Goal: Check status: Check status

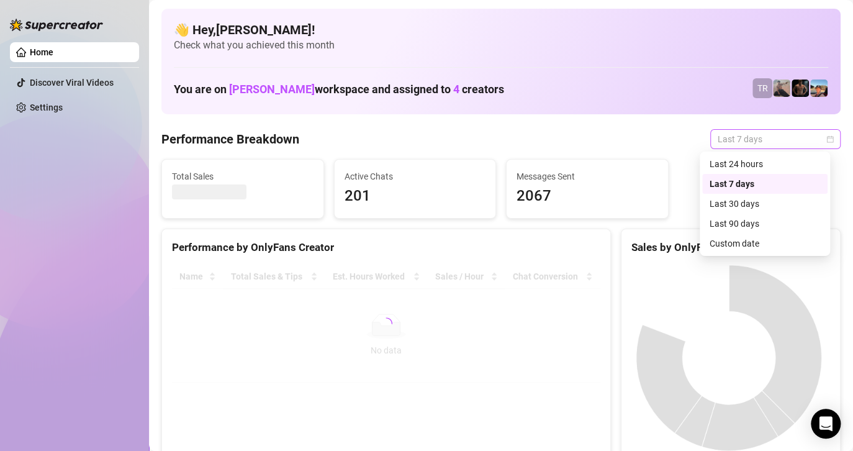
click at [731, 134] on span "Last 7 days" at bounding box center [776, 139] width 116 height 19
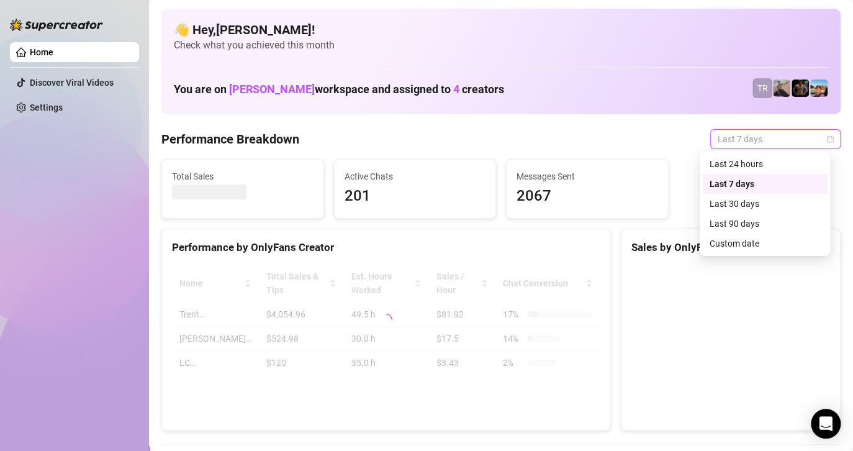
click at [716, 245] on div "Custom date" at bounding box center [765, 244] width 111 height 14
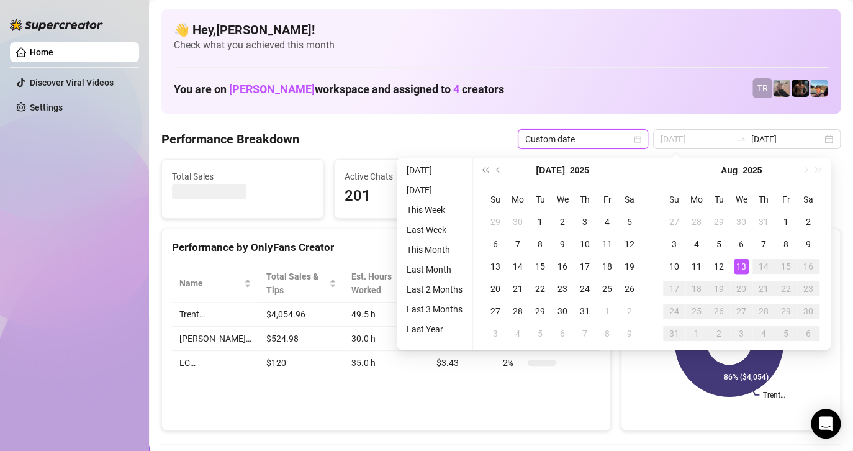
type input "[DATE]"
click at [742, 266] on div "13" at bounding box center [741, 266] width 15 height 15
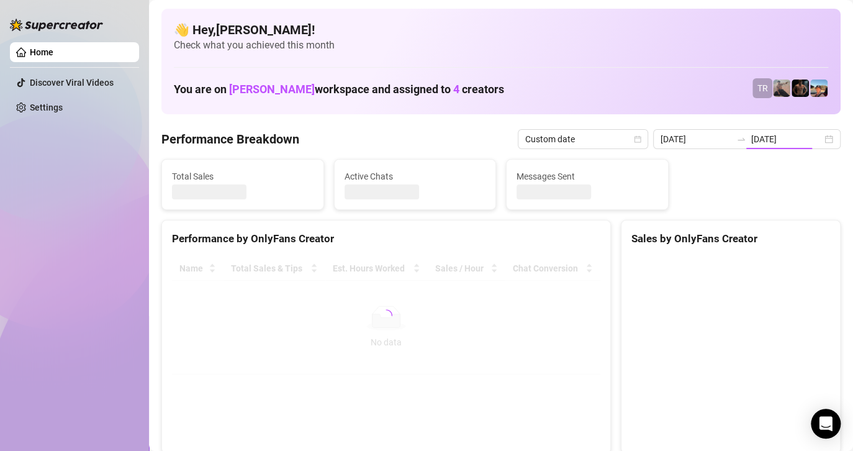
type input "[DATE]"
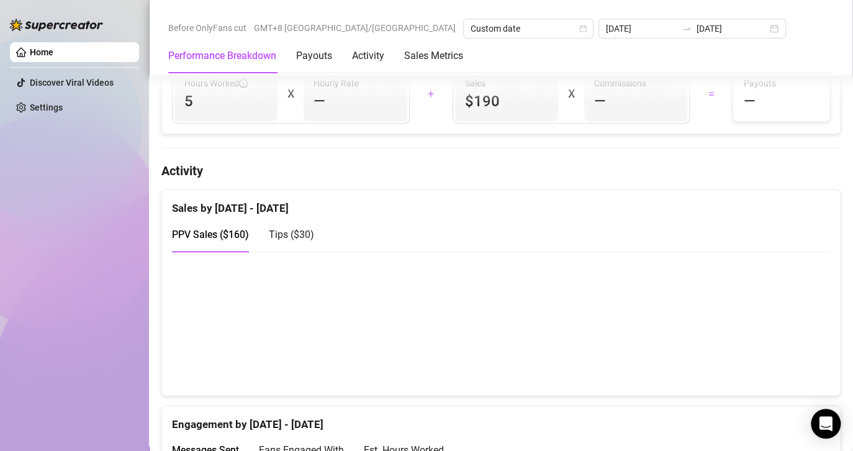
scroll to position [621, 0]
